Goal: Task Accomplishment & Management: Manage account settings

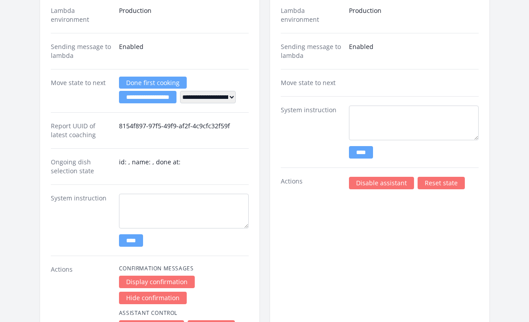
scroll to position [1345, 0]
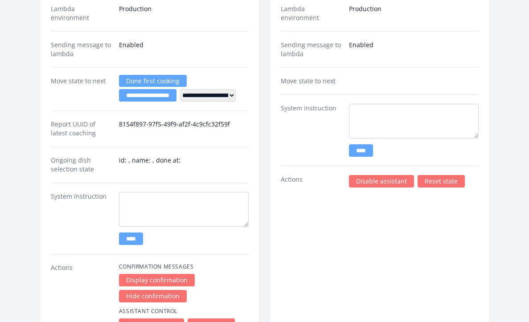
click at [392, 183] on link "Disable assistant" at bounding box center [381, 181] width 65 height 12
